Goal: Information Seeking & Learning: Check status

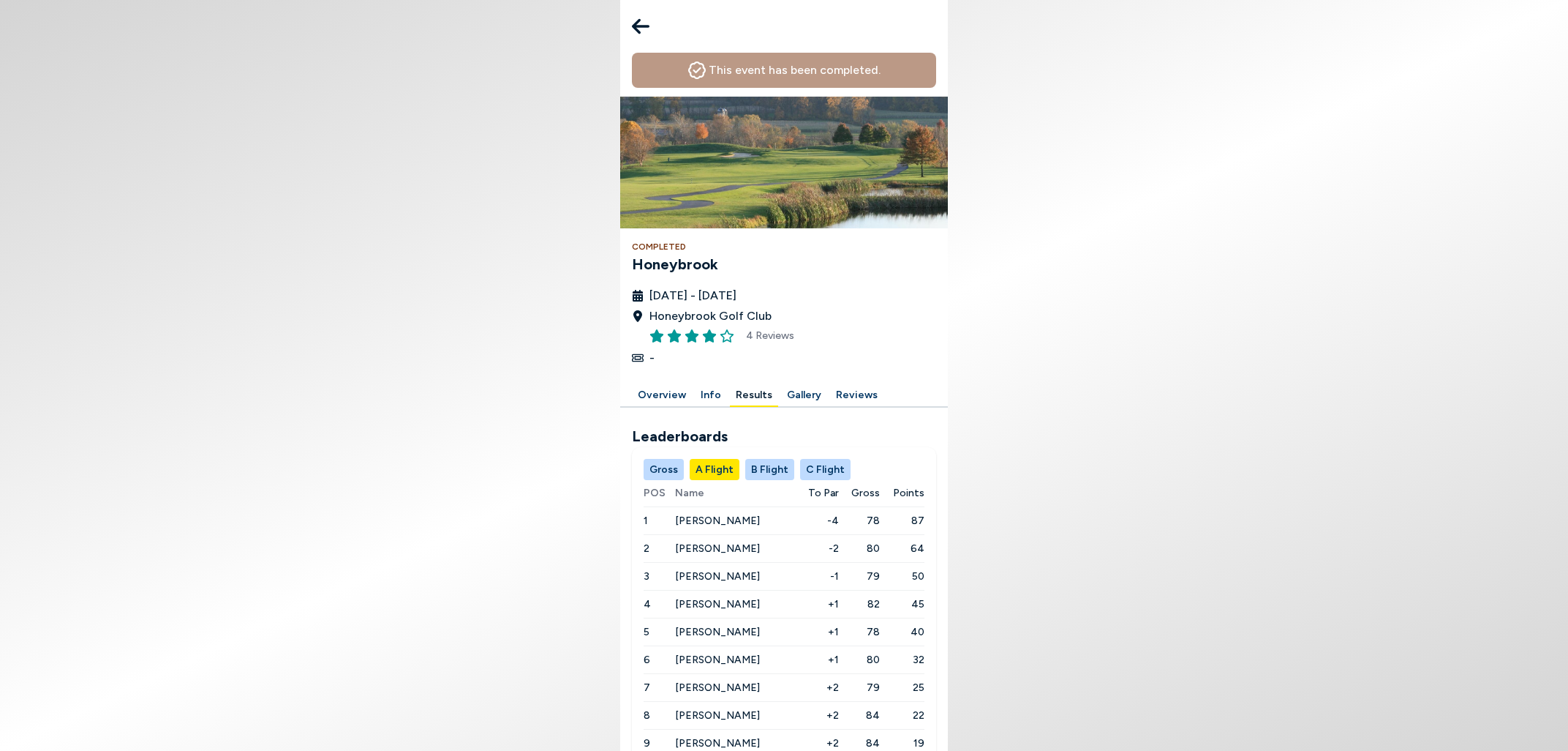
click at [824, 472] on button "C Flight" at bounding box center [825, 469] width 50 height 21
click at [641, 19] on icon at bounding box center [640, 26] width 17 height 30
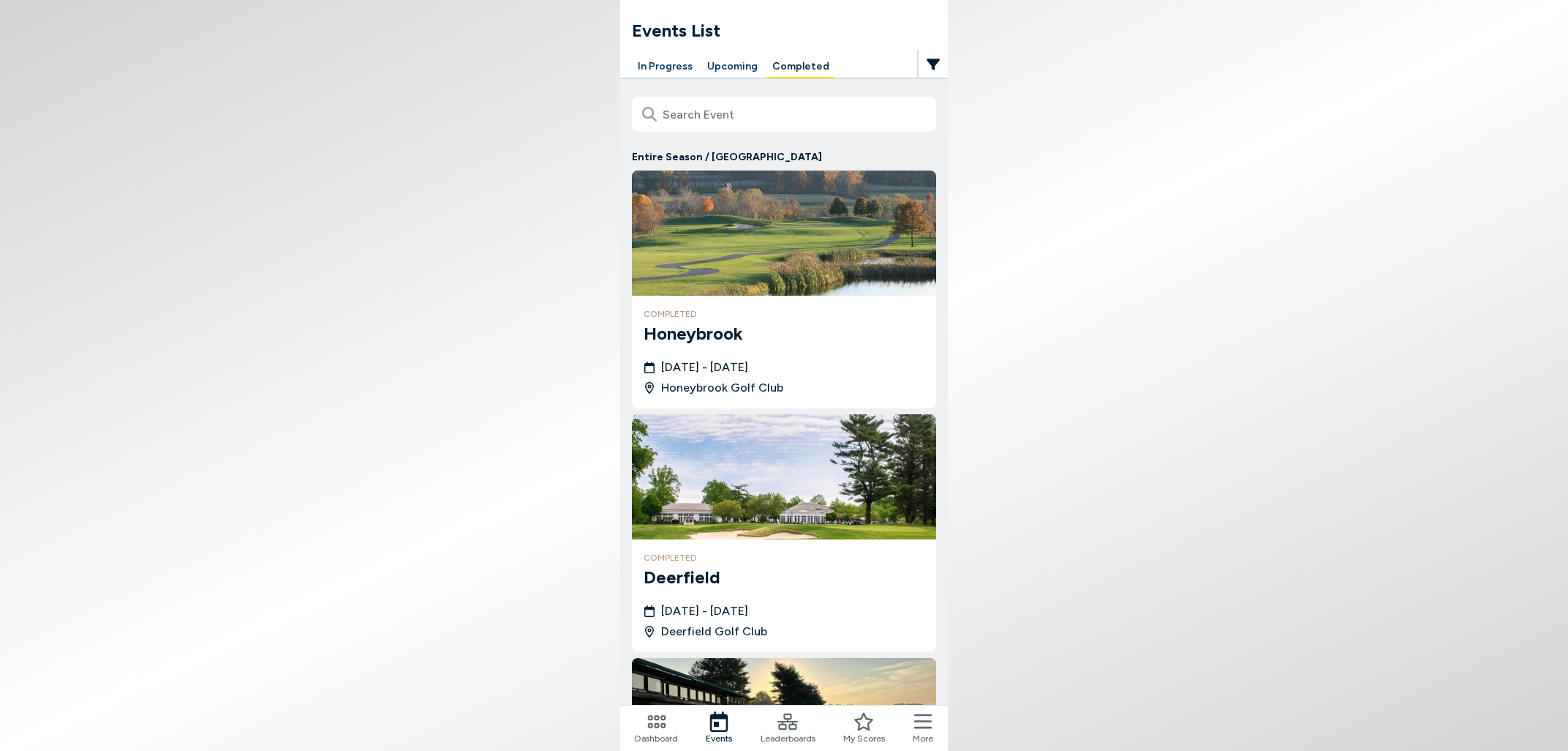
click at [731, 68] on button "Upcoming" at bounding box center [732, 67] width 62 height 23
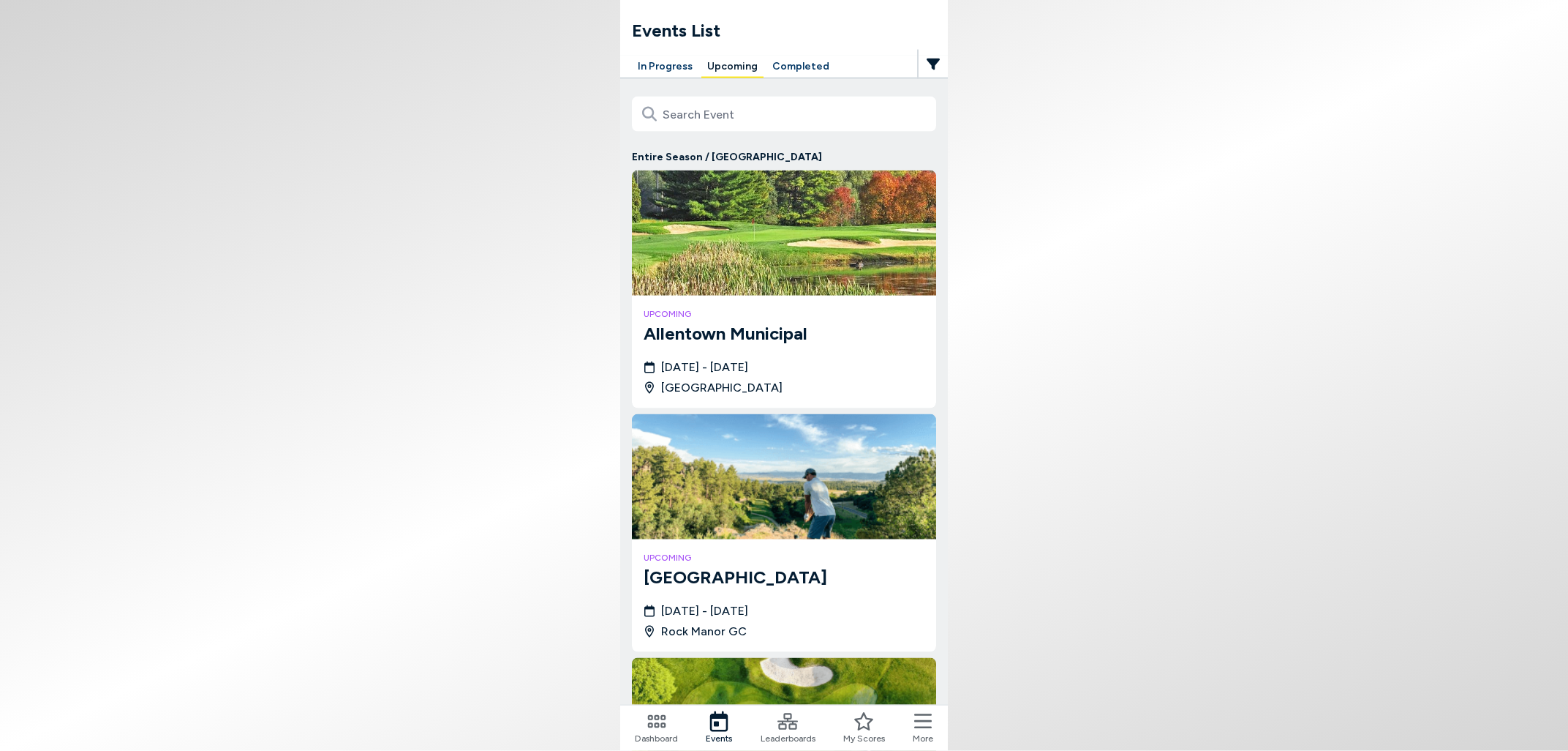
scroll to position [215, 0]
drag, startPoint x: 1222, startPoint y: 531, endPoint x: 1189, endPoint y: 462, distance: 76.5
click at [1213, 483] on body "Events List In Progress Upcoming Completed Entire Season / [GEOGRAPHIC_DATA] up…" at bounding box center [784, 376] width 1568 height 751
click at [748, 358] on span "[DATE] - [DATE]" at bounding box center [704, 367] width 87 height 17
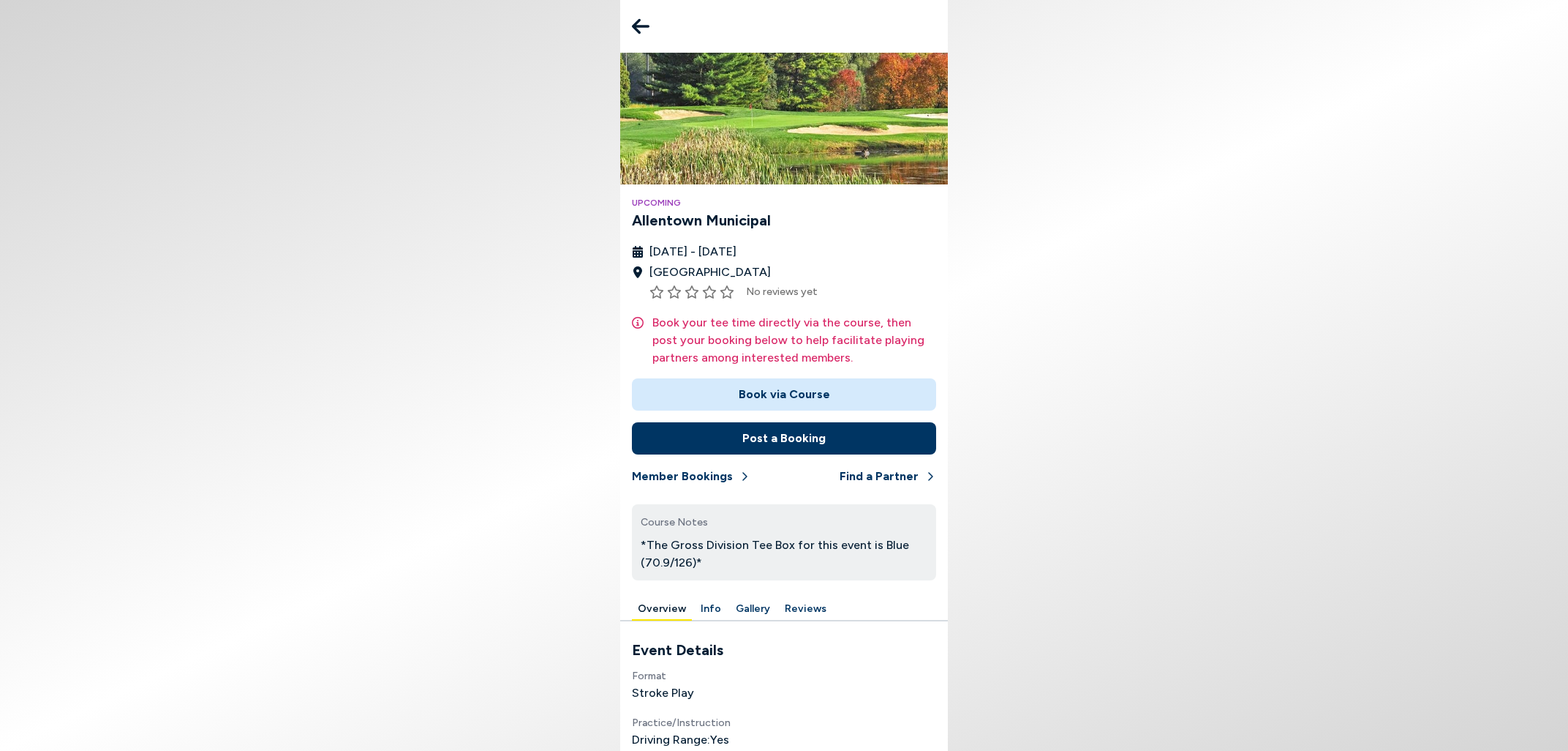
click at [760, 392] on button "Book via Course" at bounding box center [783, 395] width 304 height 32
click at [634, 25] on icon at bounding box center [640, 27] width 17 height 15
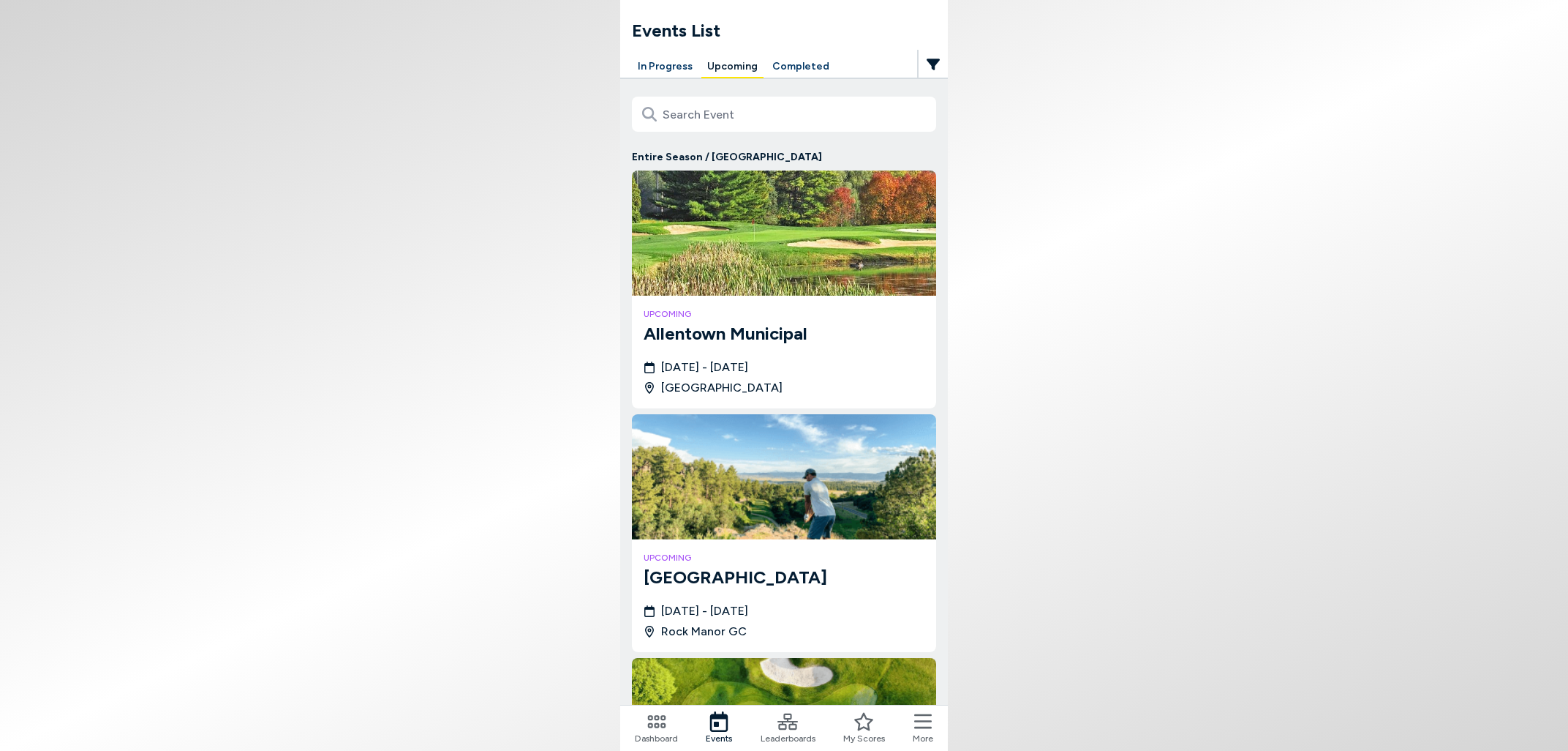
click at [647, 722] on icon at bounding box center [656, 721] width 20 height 20
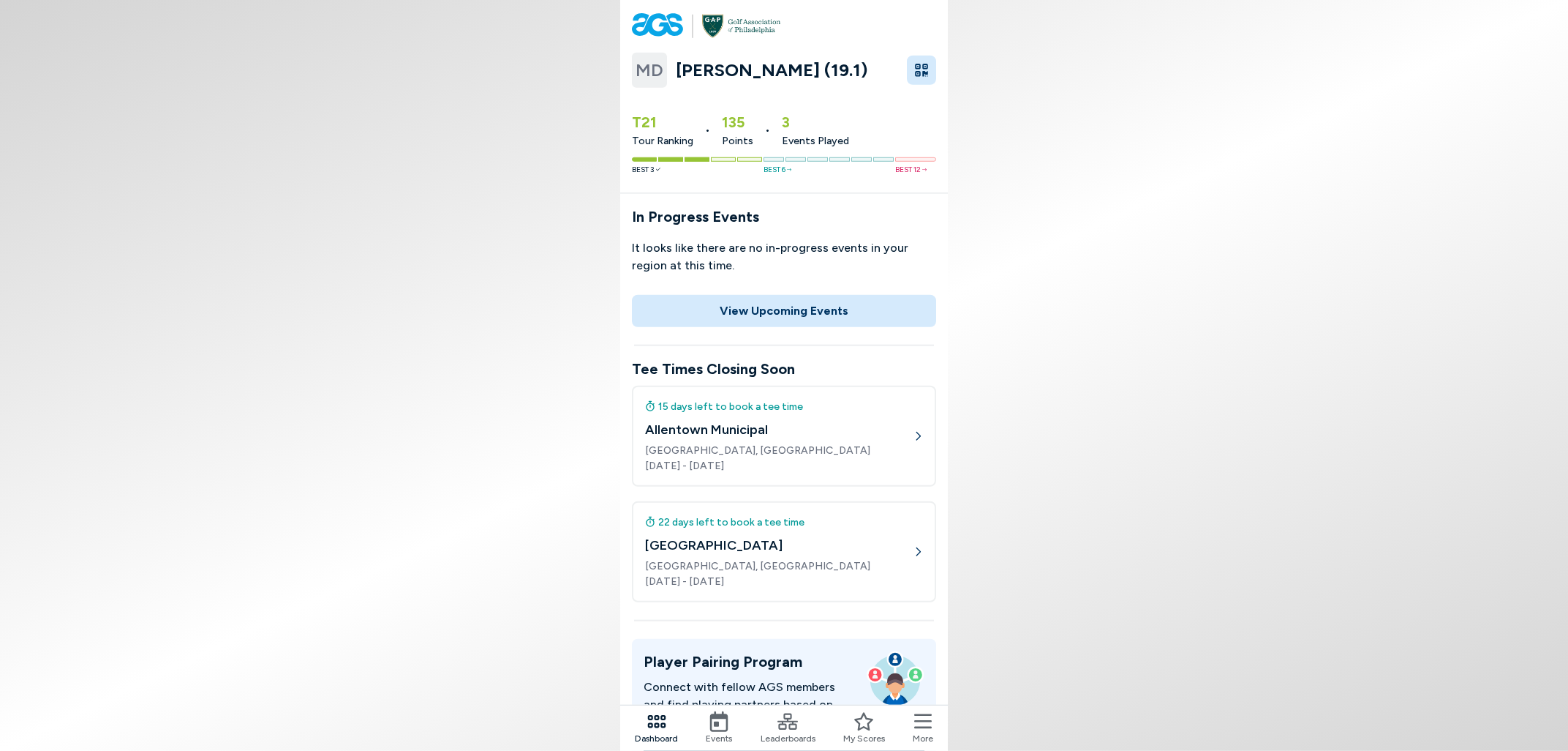
scroll to position [568, 0]
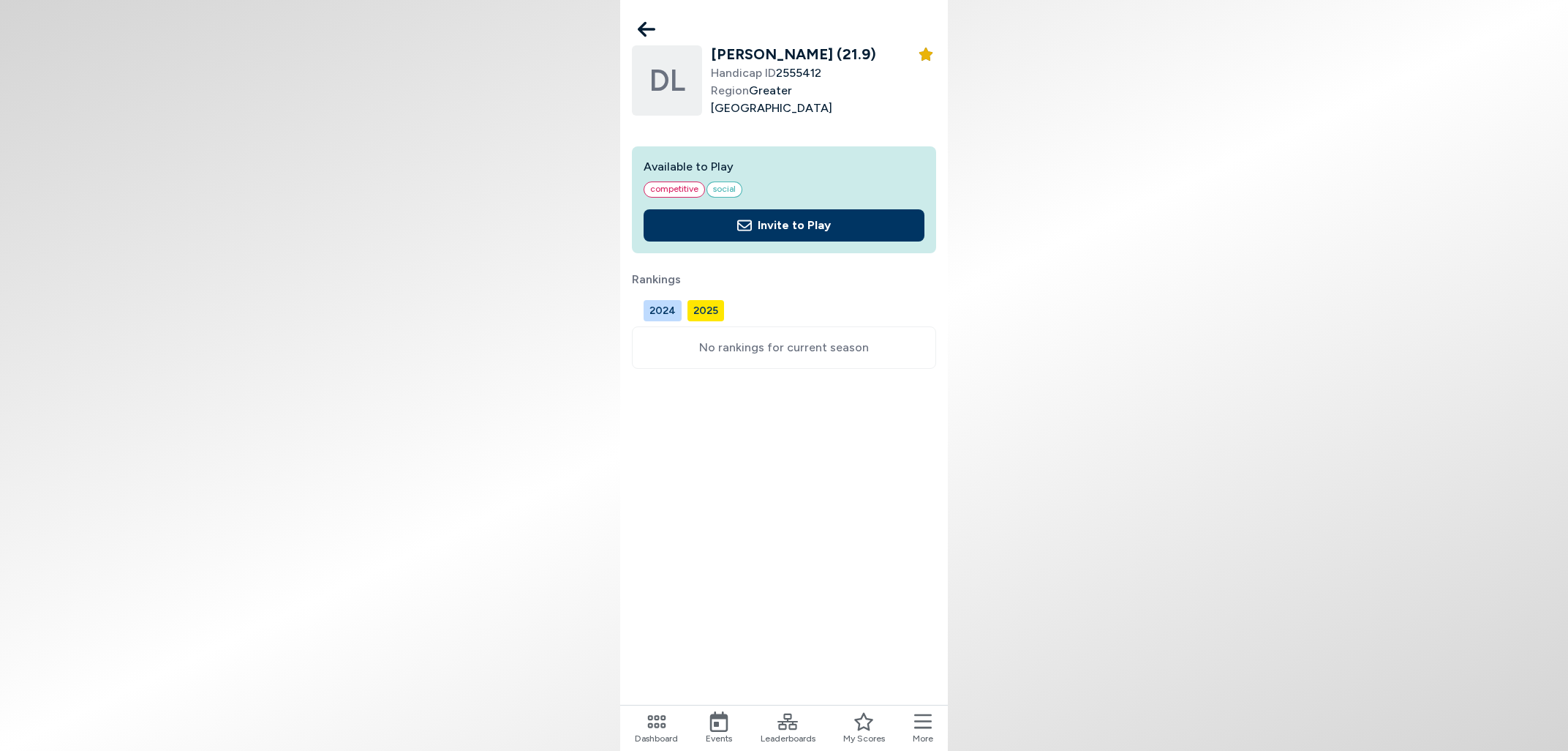
click at [646, 25] on icon at bounding box center [646, 29] width 17 height 30
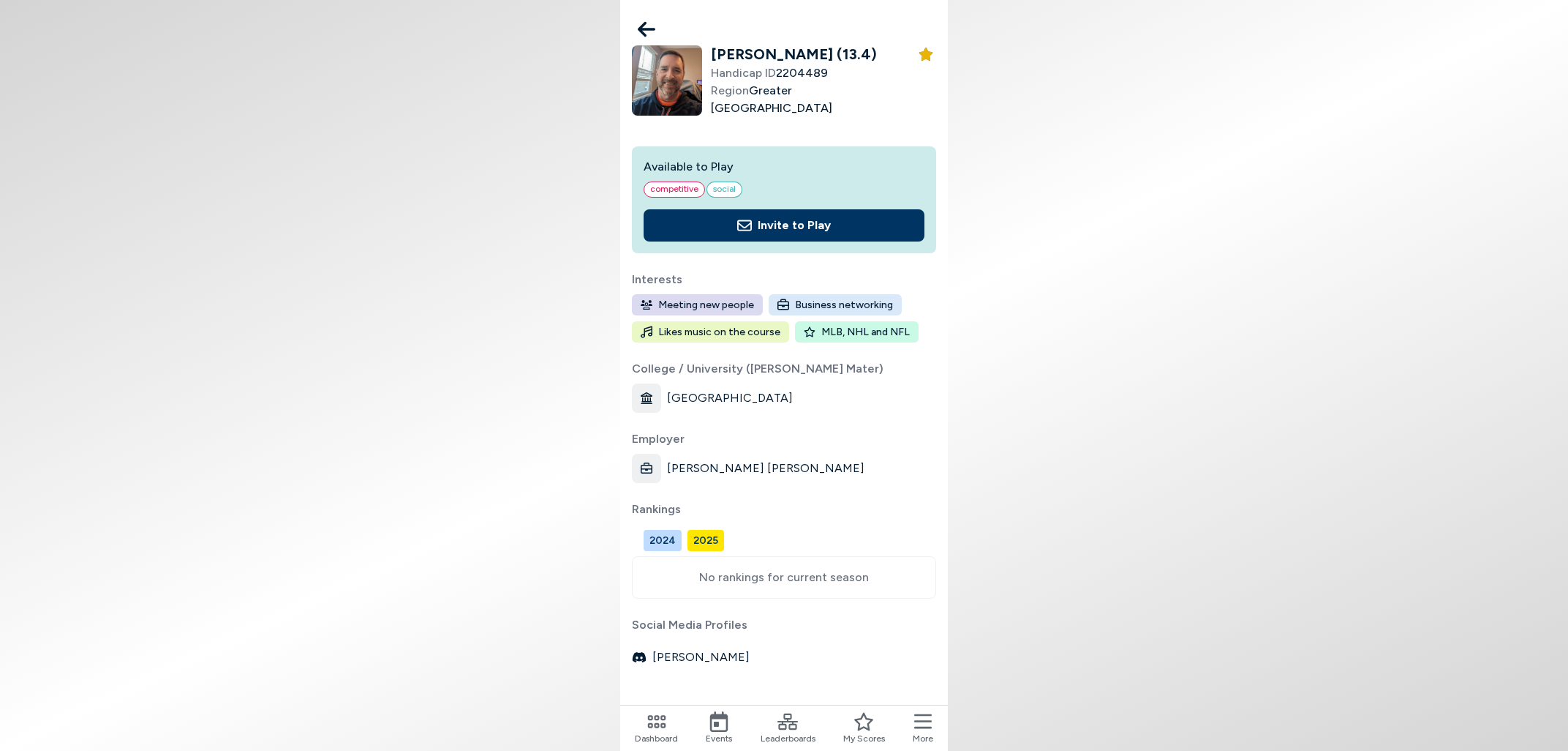
click at [647, 30] on icon at bounding box center [646, 30] width 17 height 15
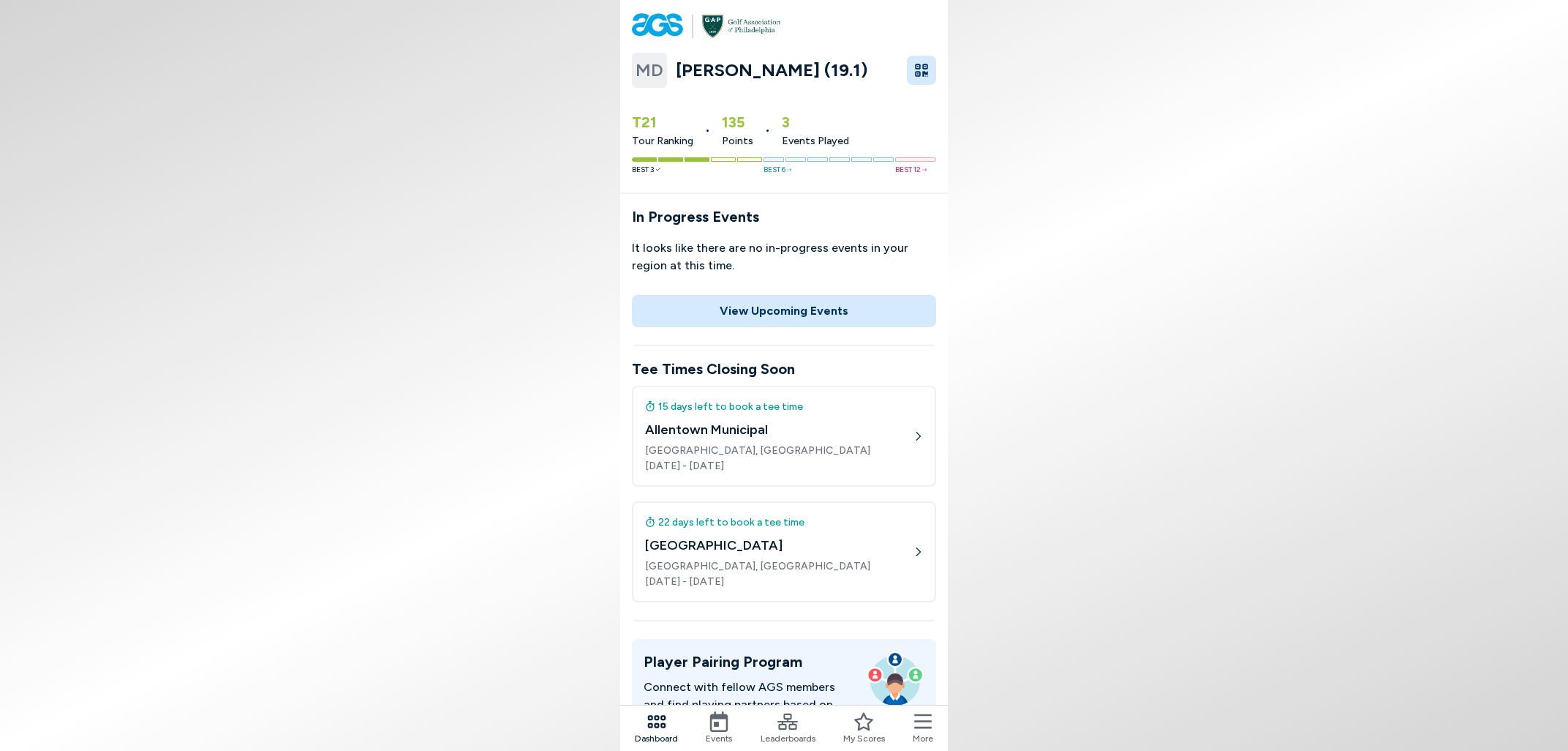
scroll to position [568, 0]
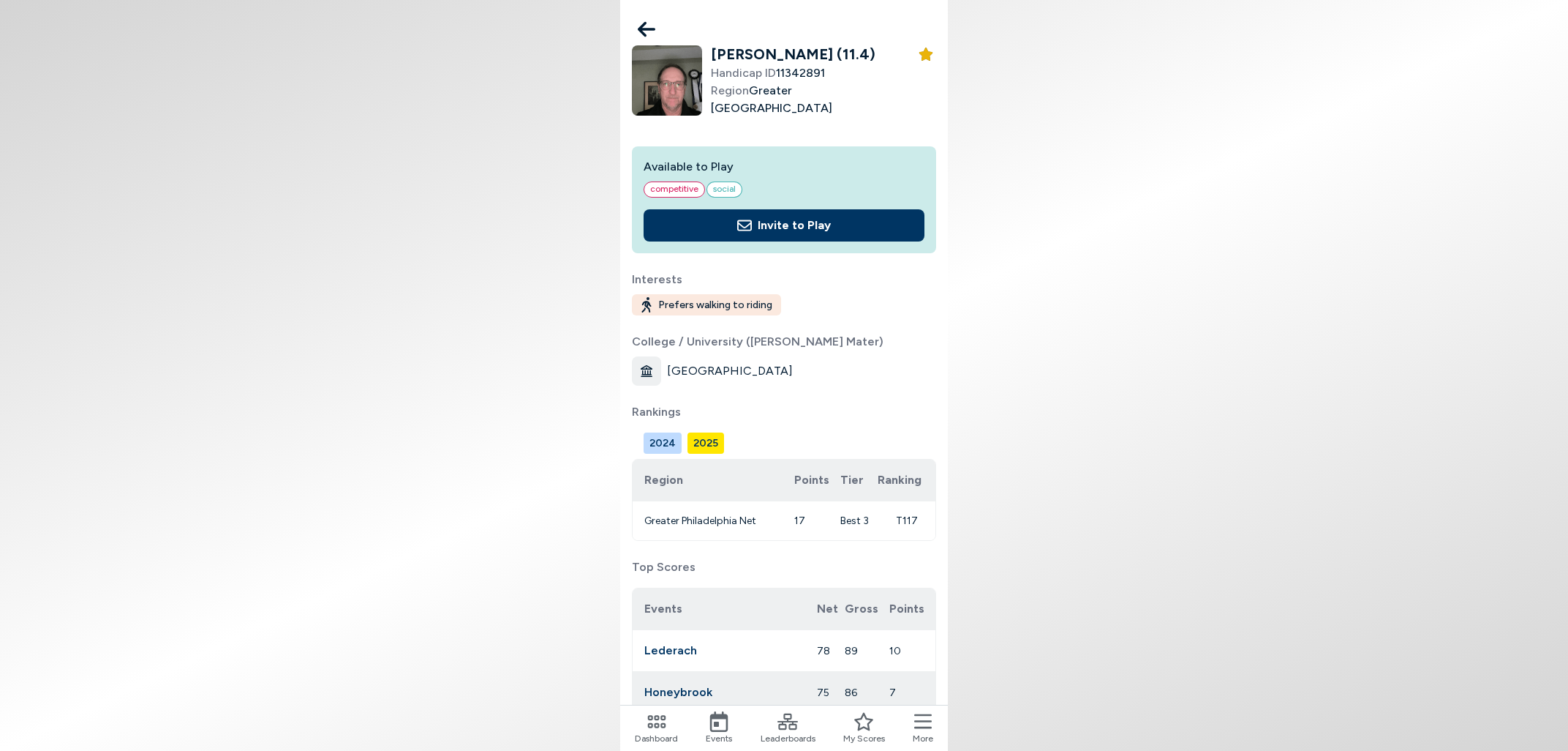
click at [643, 26] on icon at bounding box center [646, 30] width 17 height 15
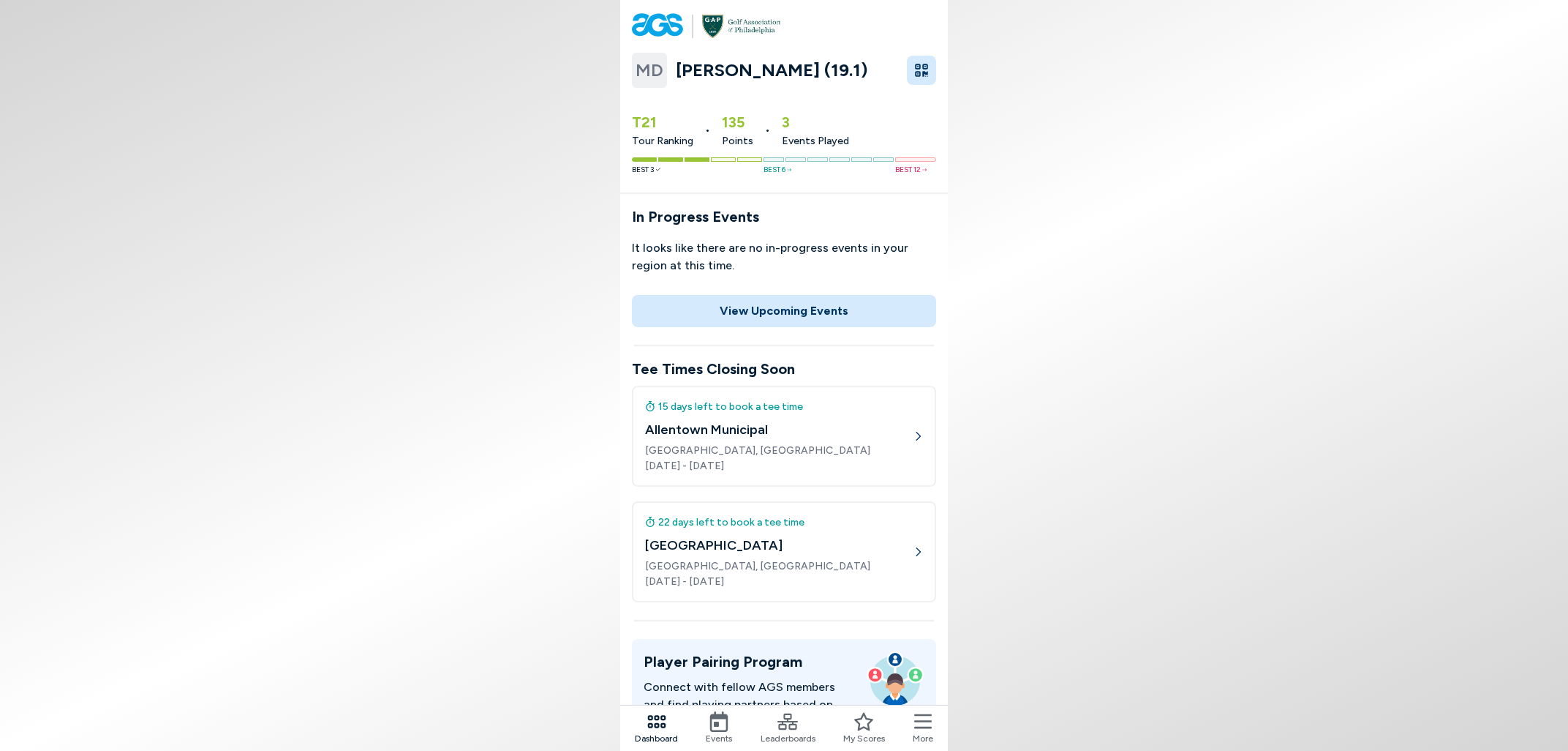
click at [520, 159] on body "MD [PERSON_NAME] (19.1) T21 Tour Ranking • 135 Points • 3 Events Played Best 3 …" at bounding box center [784, 376] width 1568 height 751
click at [272, 460] on body "MD [PERSON_NAME] (19.1) T21 Tour Ranking • 135 Points • 3 Events Played Best 3 …" at bounding box center [784, 376] width 1568 height 751
